Goal: Task Accomplishment & Management: Use online tool/utility

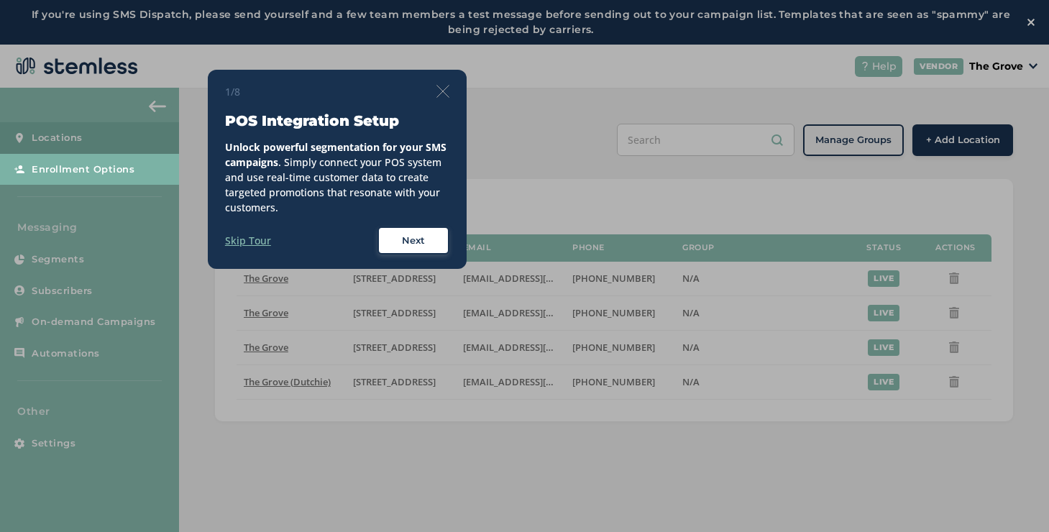
click at [451, 90] on div "1/8 POS Integration Setup Unlock powerful segmentation for your SMS campaigns .…" at bounding box center [337, 170] width 259 height 200
click at [444, 90] on img at bounding box center [442, 91] width 13 height 13
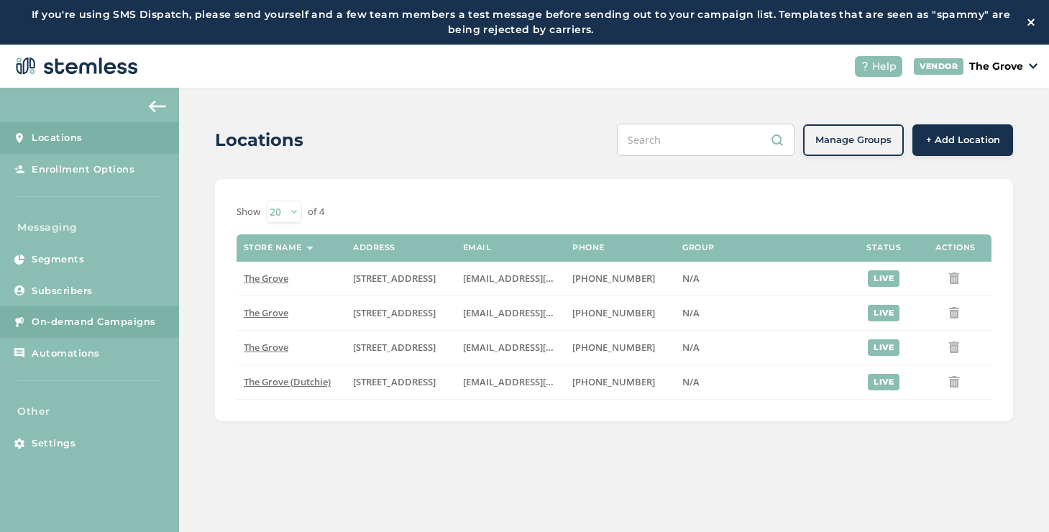
click at [105, 324] on span "On-demand Campaigns" at bounding box center [94, 322] width 124 height 14
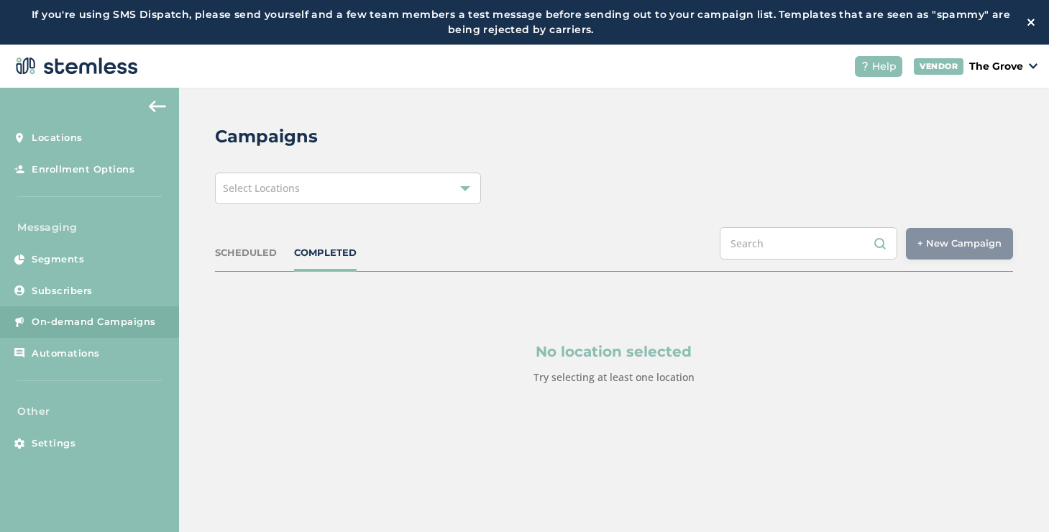
click at [321, 186] on div "Select Locations" at bounding box center [348, 189] width 266 height 32
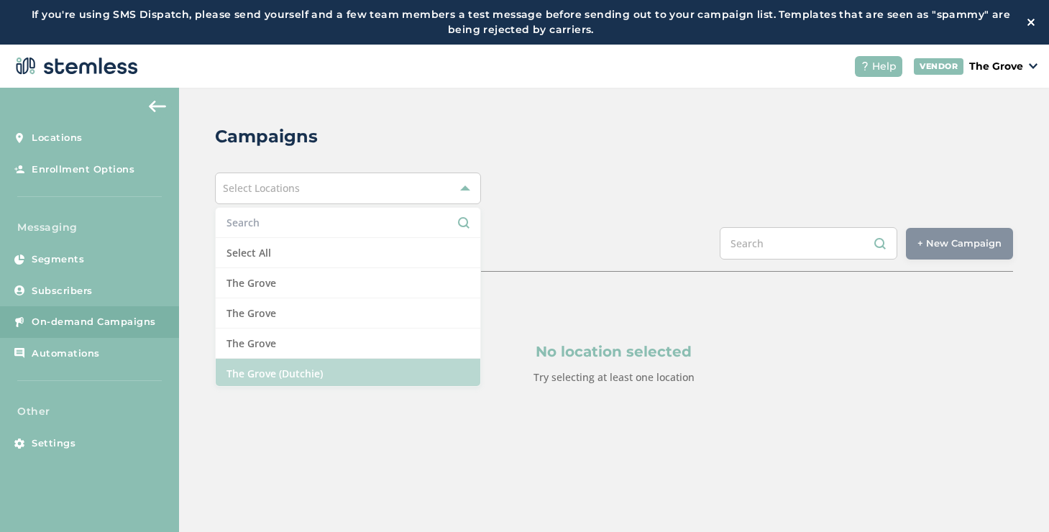
click at [245, 371] on li "The Grove (Dutchie)" at bounding box center [348, 373] width 265 height 29
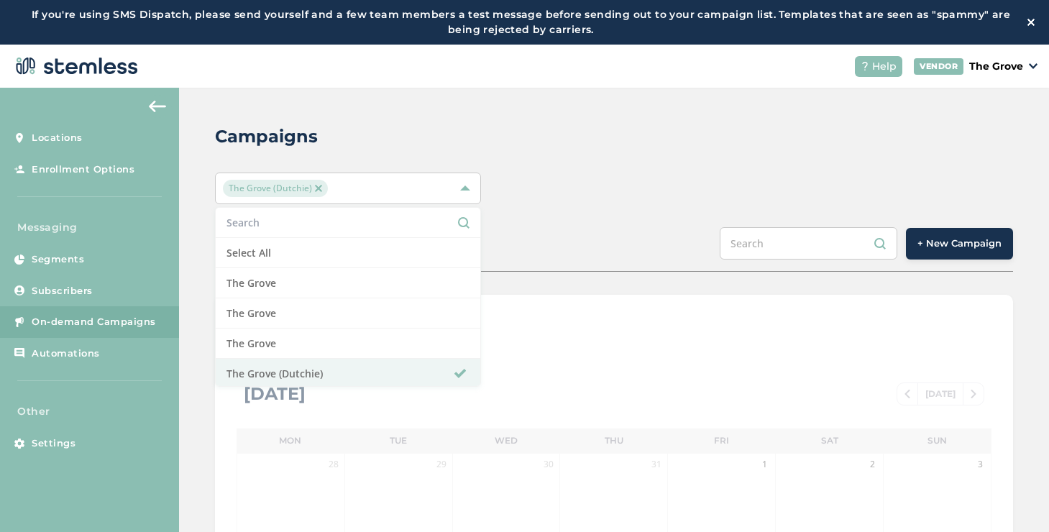
drag, startPoint x: 552, startPoint y: 233, endPoint x: 561, endPoint y: 233, distance: 8.6
click at [554, 233] on div "SCHEDULED COMPLETED + New Campaign" at bounding box center [614, 249] width 798 height 45
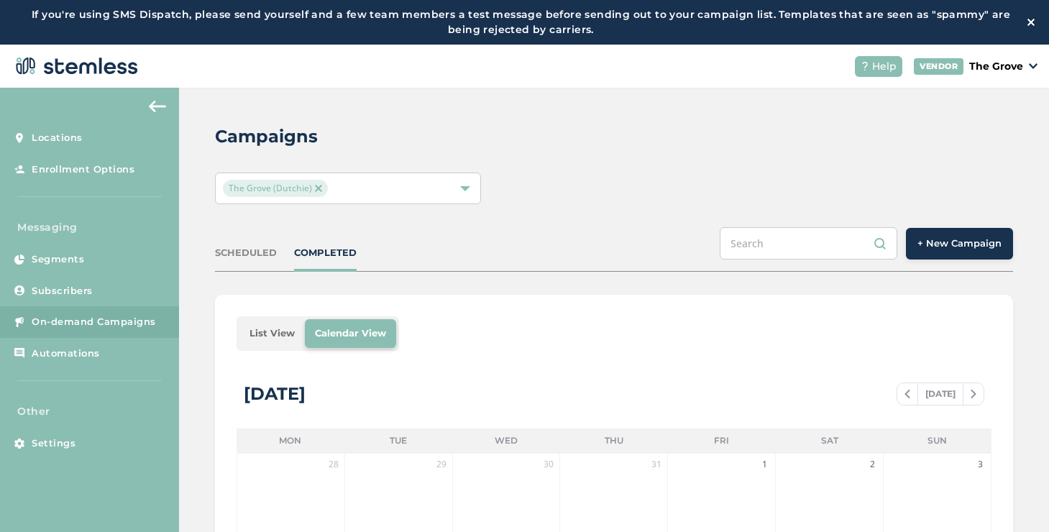
click at [945, 244] on span "+ New Campaign" at bounding box center [959, 244] width 84 height 14
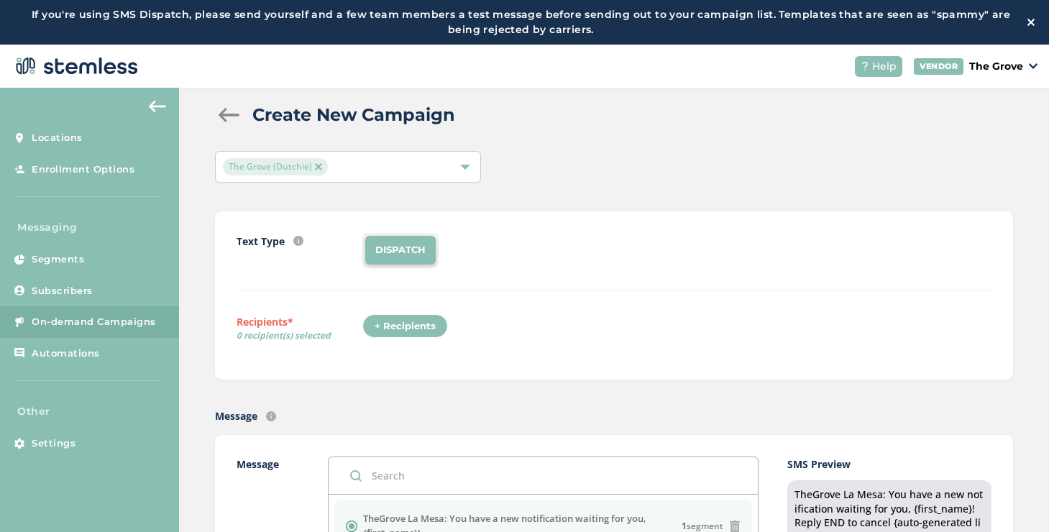
scroll to position [22, 0]
click at [411, 324] on div "+ Recipients" at bounding box center [405, 326] width 86 height 24
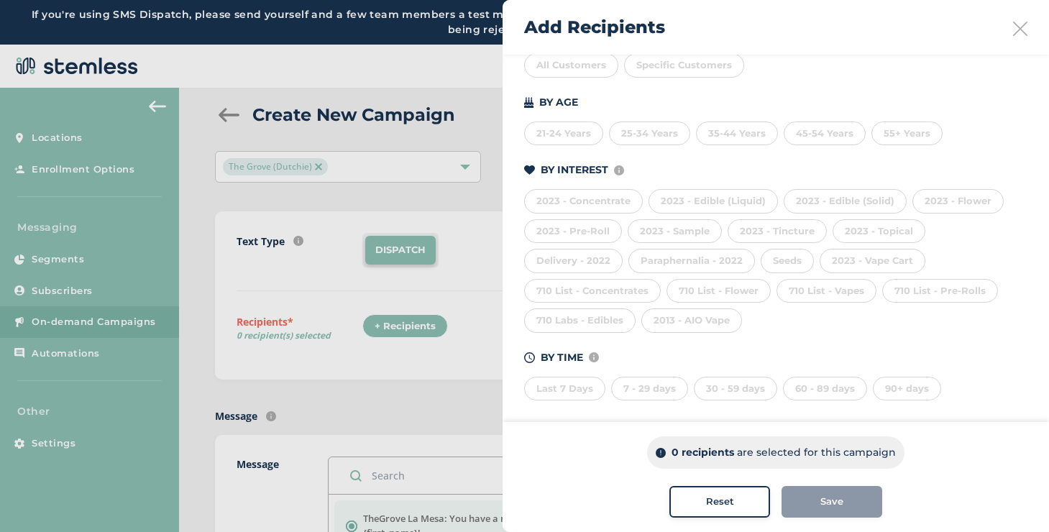
scroll to position [201, 0]
click at [894, 385] on div "90+ days" at bounding box center [907, 379] width 68 height 24
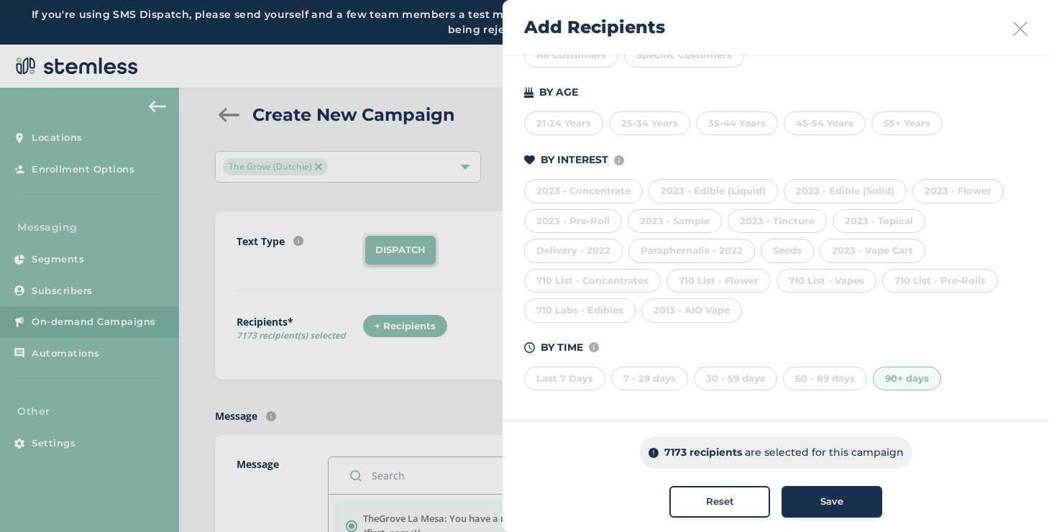
click at [248, 293] on div at bounding box center [524, 266] width 1049 height 532
click at [137, 301] on div at bounding box center [524, 266] width 1049 height 532
click at [582, 64] on div "All Customers" at bounding box center [571, 55] width 94 height 24
click at [1015, 31] on icon at bounding box center [1020, 29] width 14 height 14
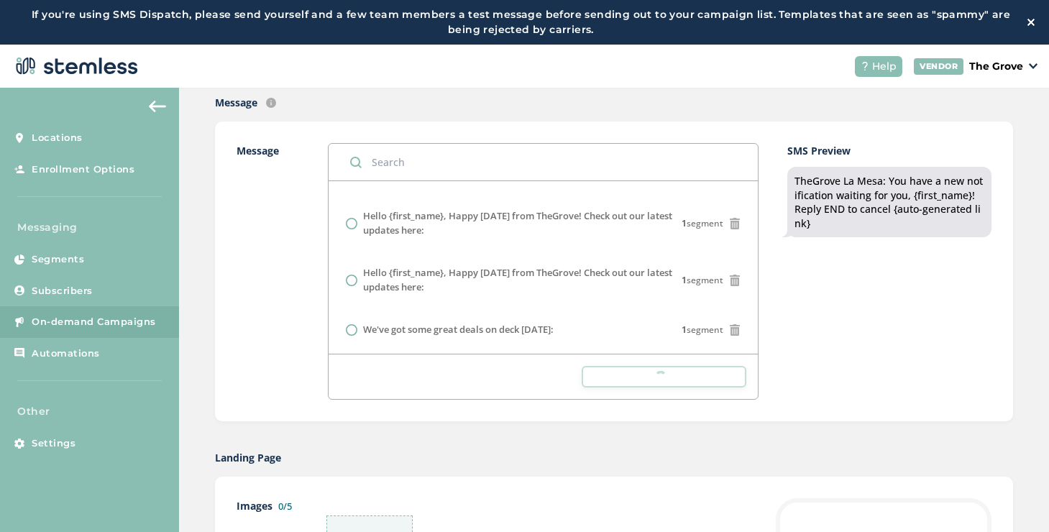
scroll to position [402, 0]
